Goal: Task Accomplishment & Management: Use online tool/utility

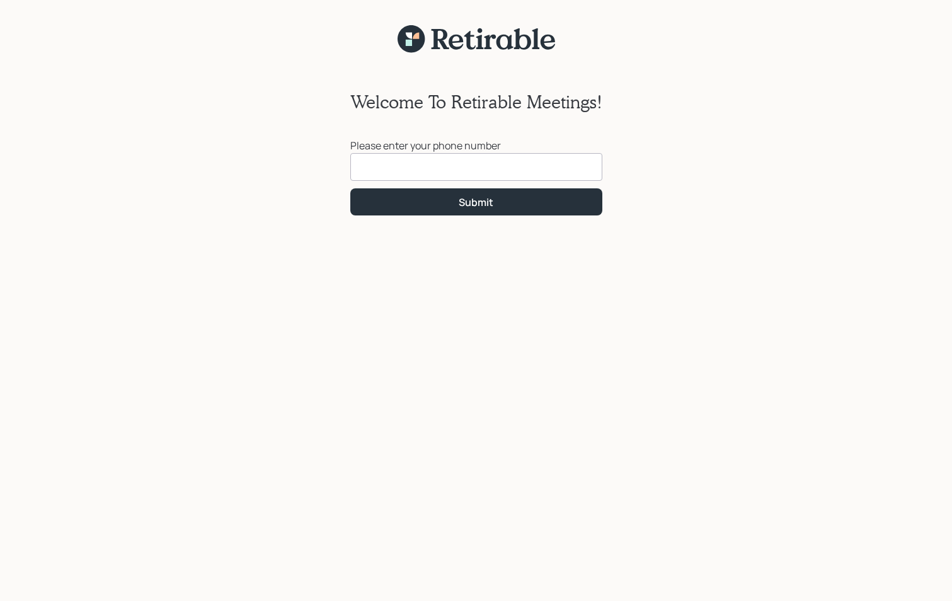
click at [409, 162] on input at bounding box center [476, 167] width 252 height 28
type input "[PHONE_NUMBER]"
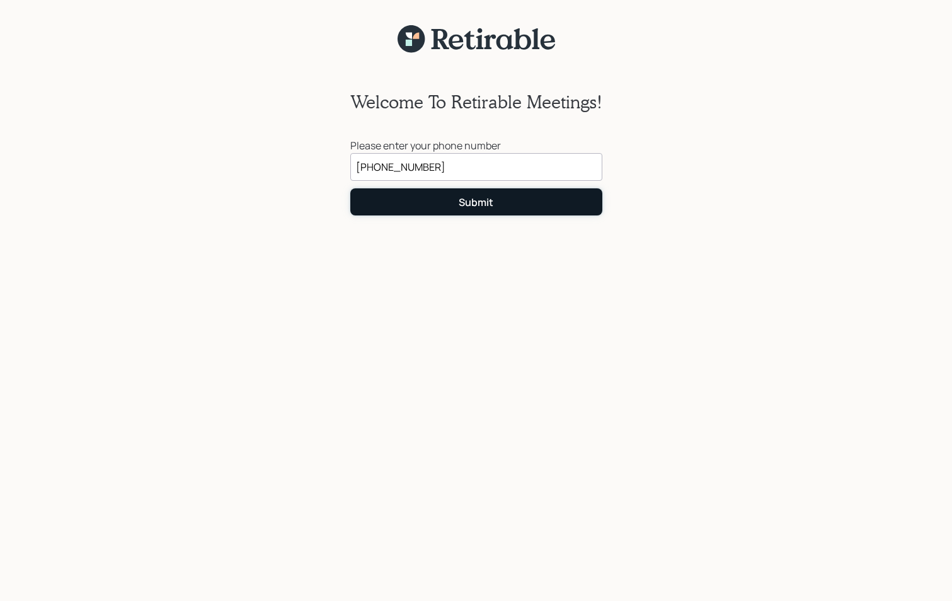
click at [471, 203] on div "Submit" at bounding box center [476, 202] width 35 height 14
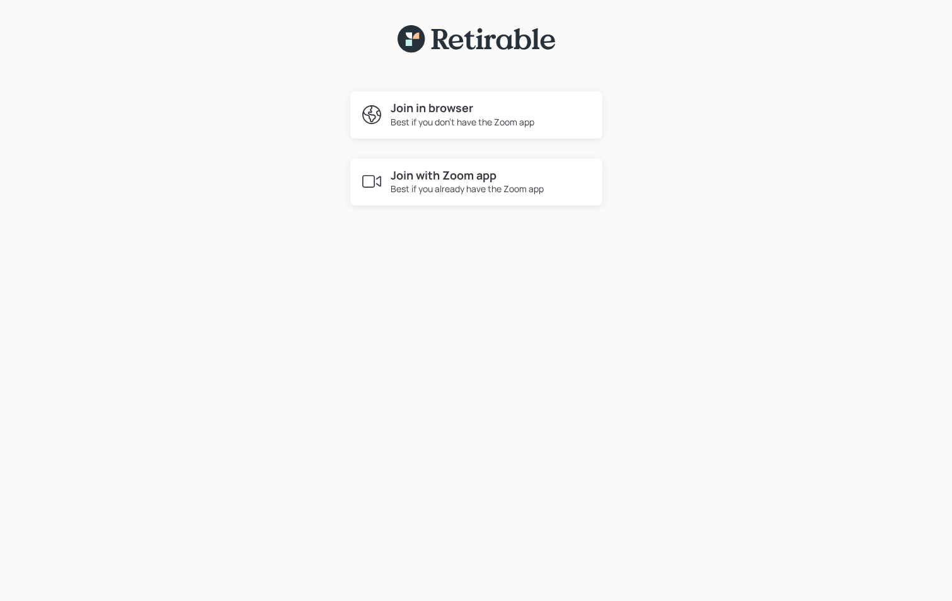
click at [452, 176] on h4 "Join with Zoom app" at bounding box center [466, 176] width 153 height 14
click at [380, 111] on icon at bounding box center [371, 114] width 19 height 19
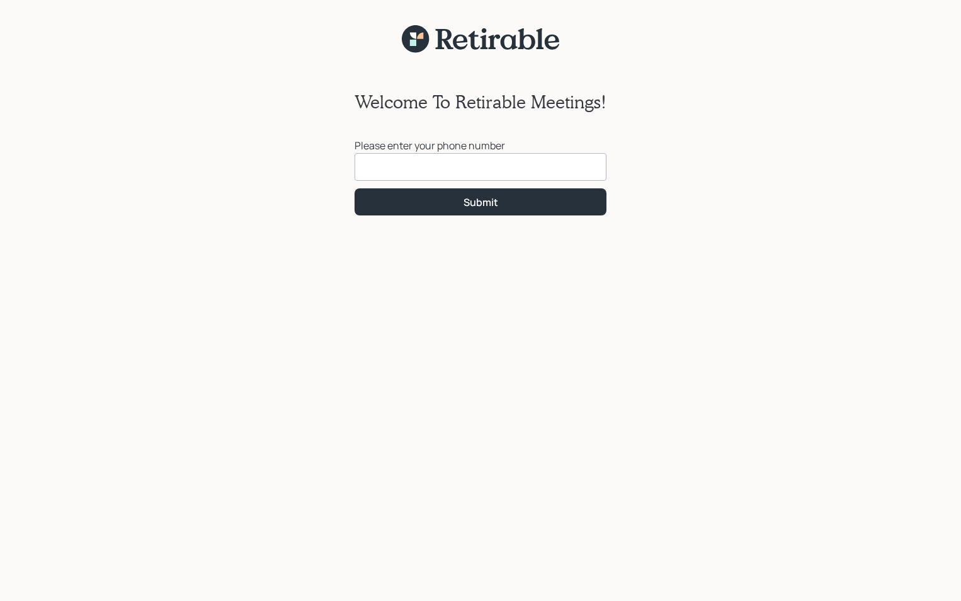
click at [410, 170] on input at bounding box center [481, 167] width 252 height 28
type input "[PHONE_NUMBER]"
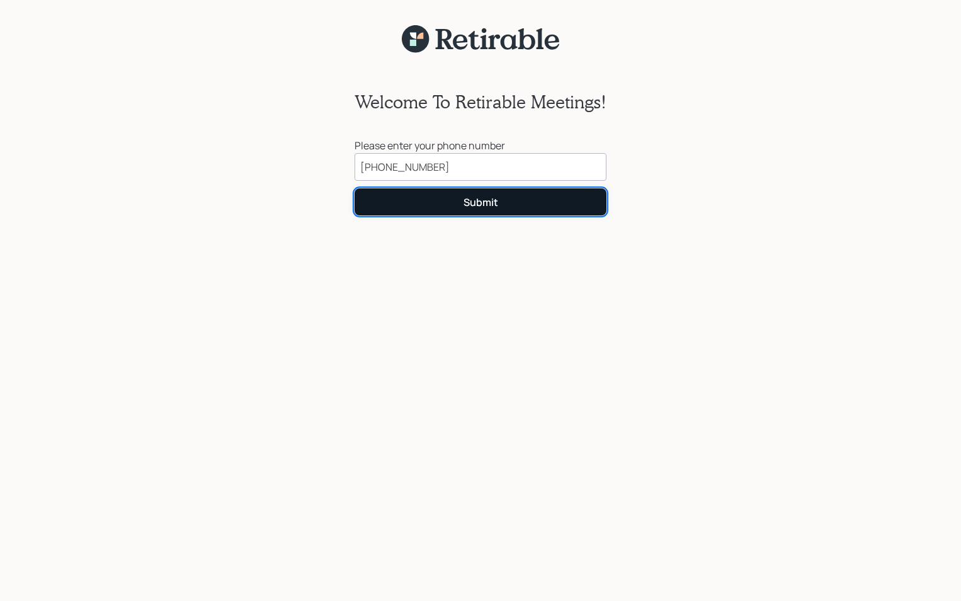
click at [455, 200] on button "Submit" at bounding box center [481, 201] width 252 height 27
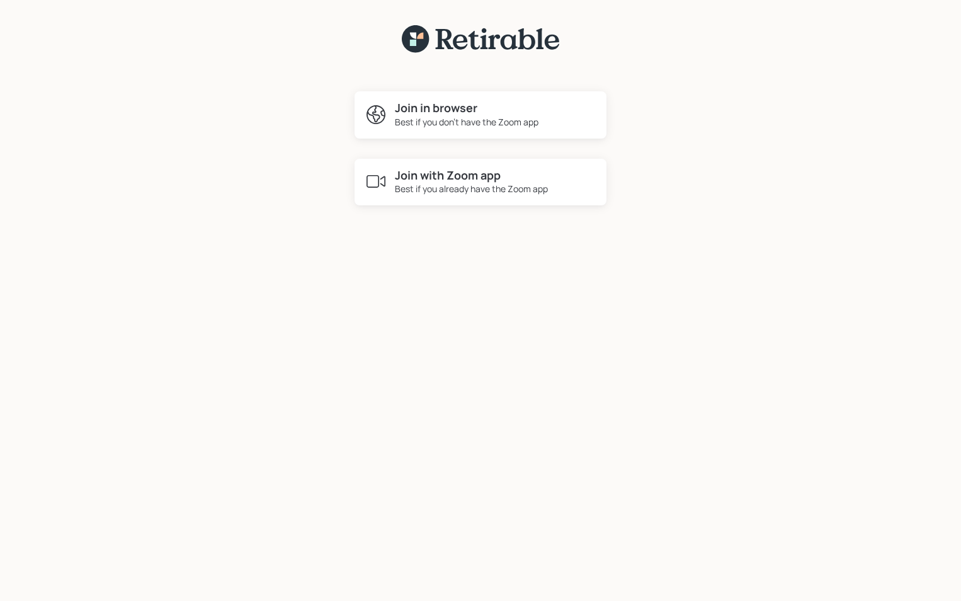
click at [455, 110] on h4 "Join in browser" at bounding box center [467, 108] width 144 height 14
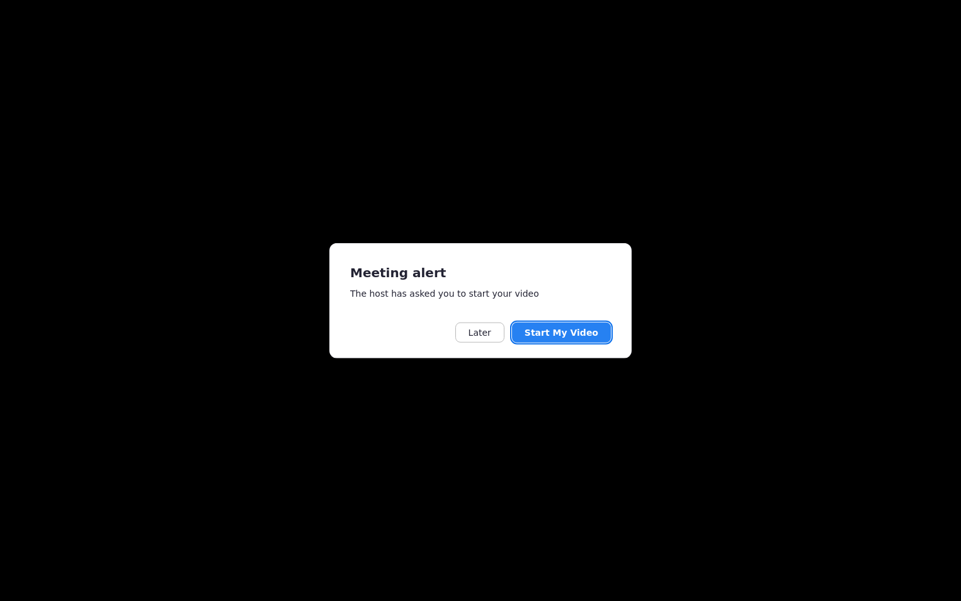
click at [568, 329] on button "Start My Video" at bounding box center [561, 332] width 99 height 20
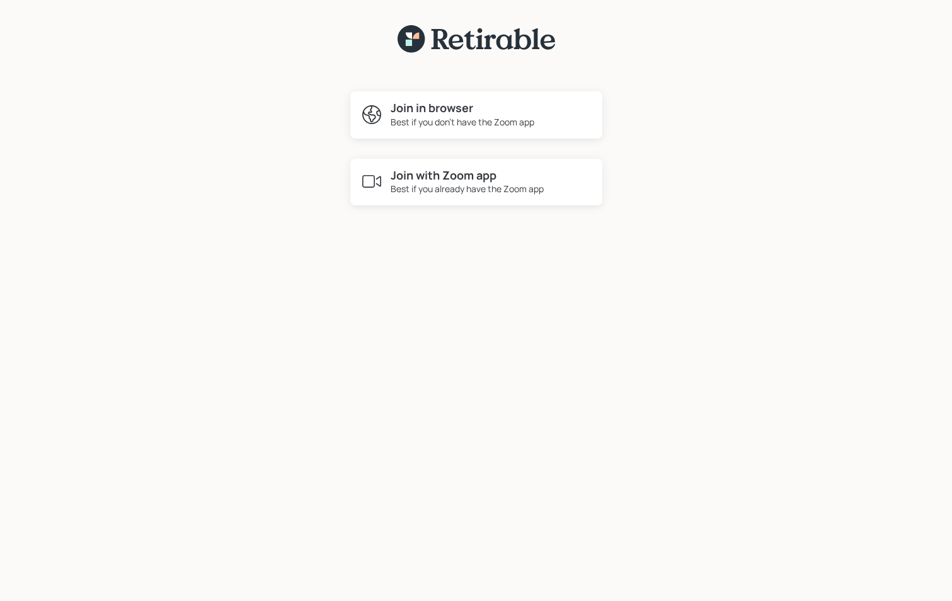
click at [399, 110] on h4 "Join in browser" at bounding box center [462, 108] width 144 height 14
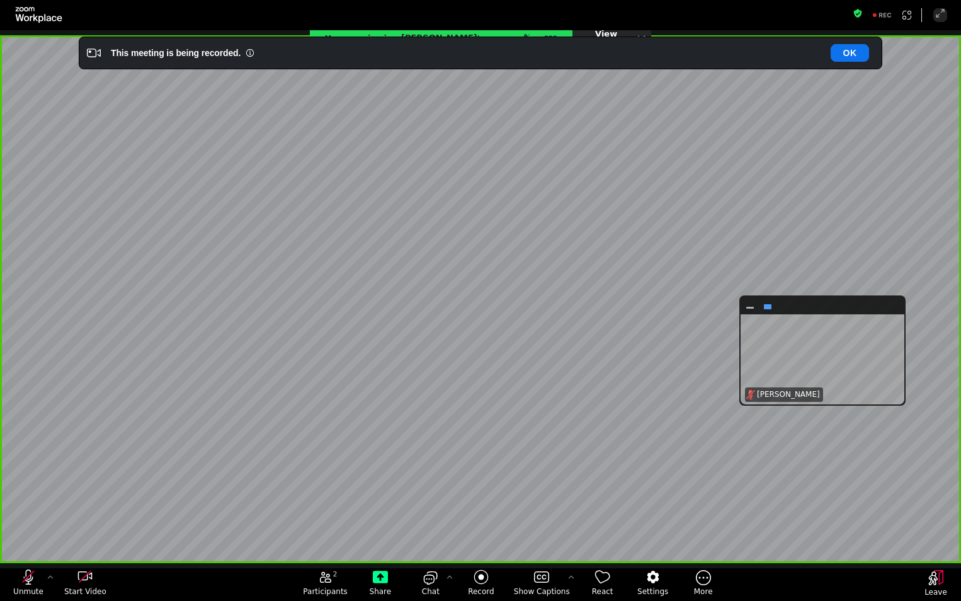
drag, startPoint x: 913, startPoint y: 93, endPoint x: 863, endPoint y: 361, distance: 272.1
click at [863, 361] on div "[PERSON_NAME]" at bounding box center [823, 359] width 160 height 90
click at [413, 33] on span "[PERSON_NAME]" at bounding box center [439, 38] width 76 height 16
